Goal: Use online tool/utility: Use online tool/utility

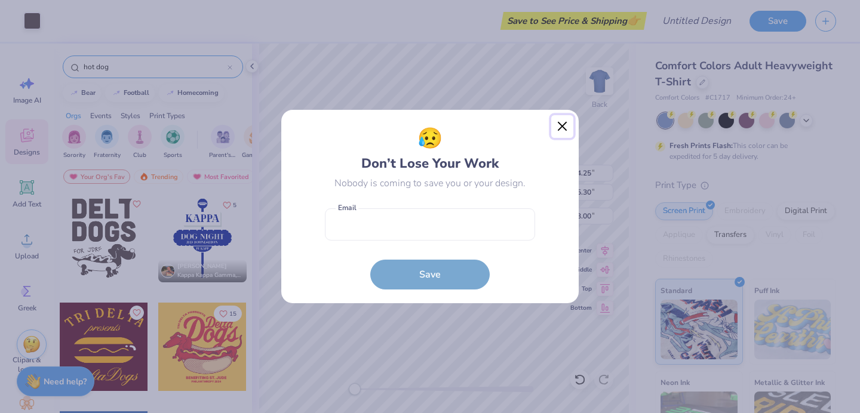
click at [562, 124] on button "Close" at bounding box center [562, 126] width 23 height 23
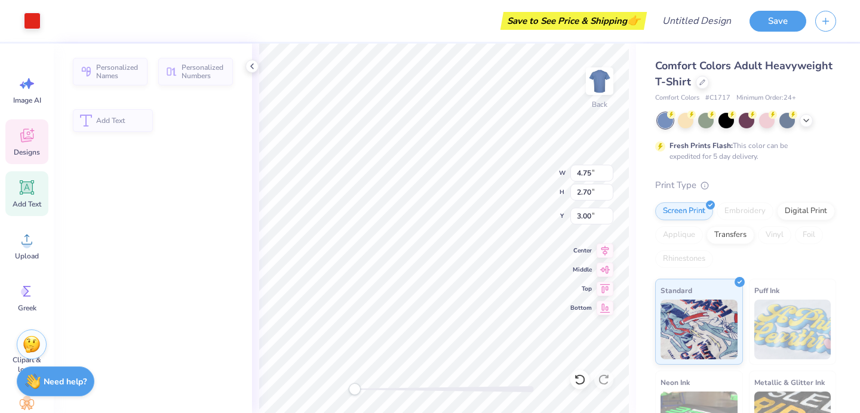
type input "4.75"
type input "2.70"
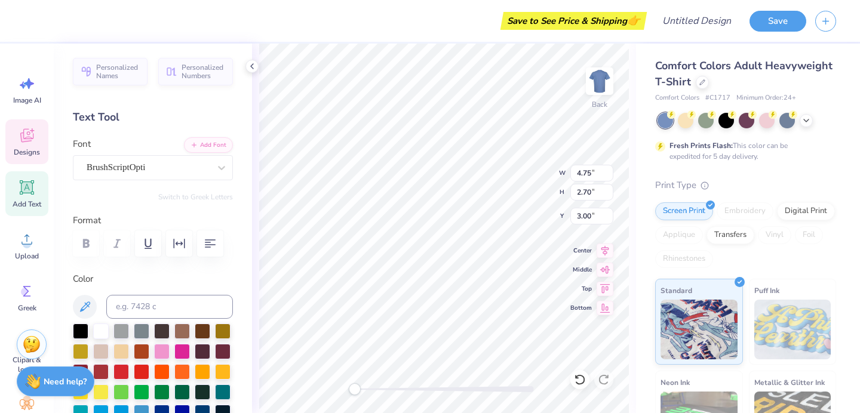
type textarea "Detla"
type input "7.79"
type input "8.93"
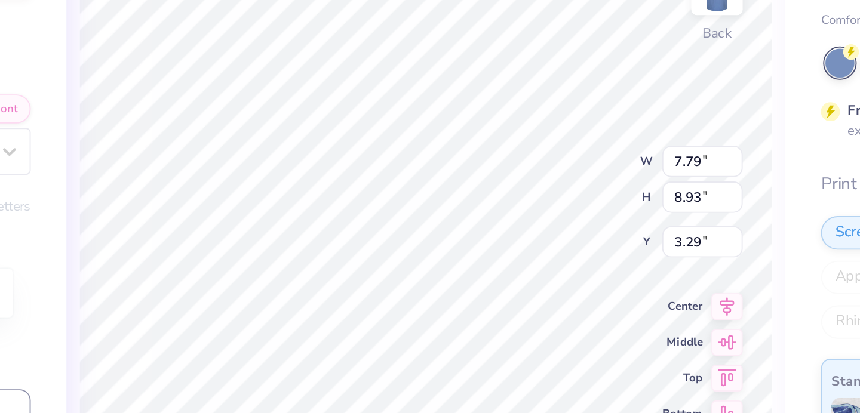
type input "7.76"
type input "4.87"
type input "5.61"
type input "3.87"
type input "7.79"
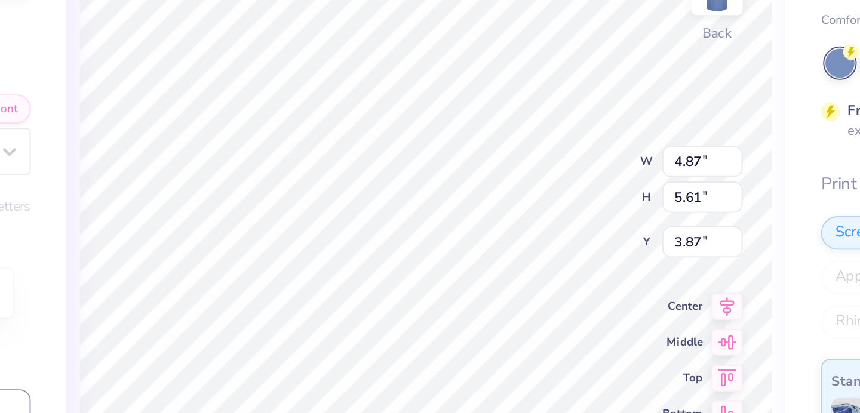
type input "8.92"
type input "7.76"
type input "3.85"
type input "5.95"
type input "3.48"
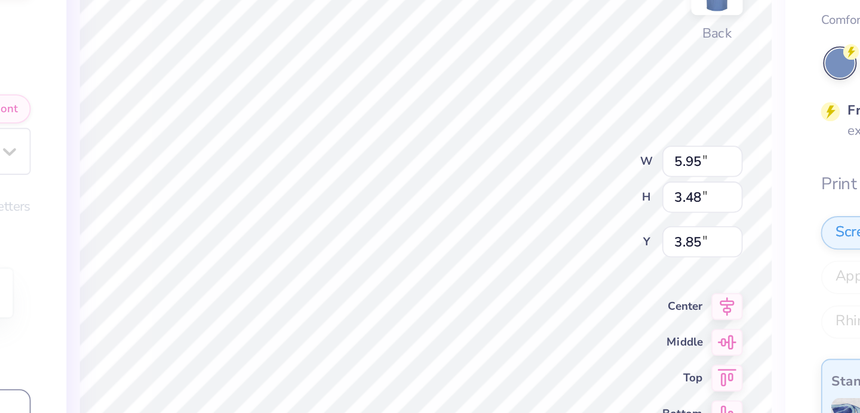
type input "4.75"
type textarea "a"
type textarea "Dogs"
type input "3.48"
type input "1.00"
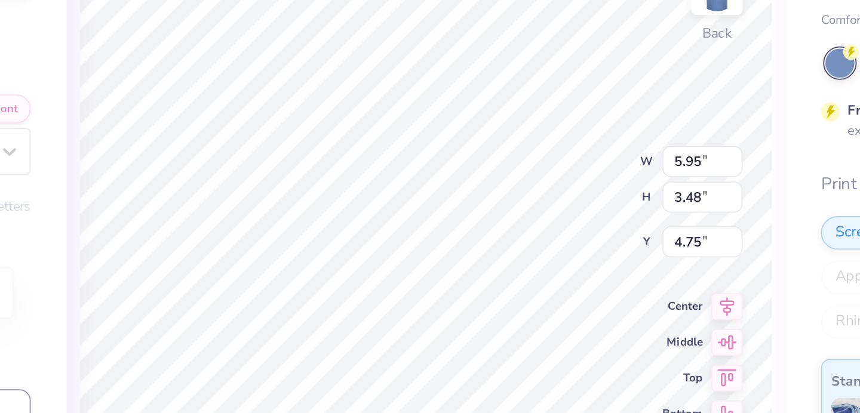
type input "7.26"
type input "8.31"
type input "3.48"
type input "1.00"
type input "7.26"
